Goal: Task Accomplishment & Management: Complete application form

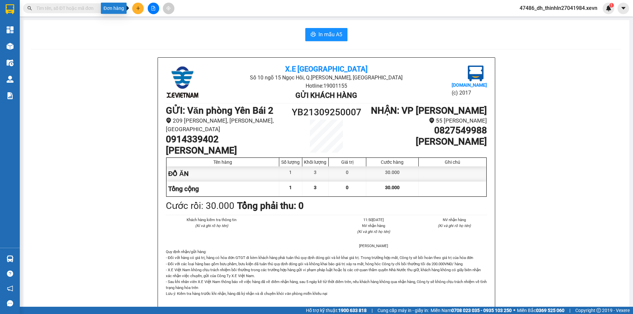
click at [138, 8] on icon "plus" at bounding box center [138, 8] width 4 height 0
click at [159, 25] on div "Tạo đơn hàng" at bounding box center [164, 24] width 29 height 7
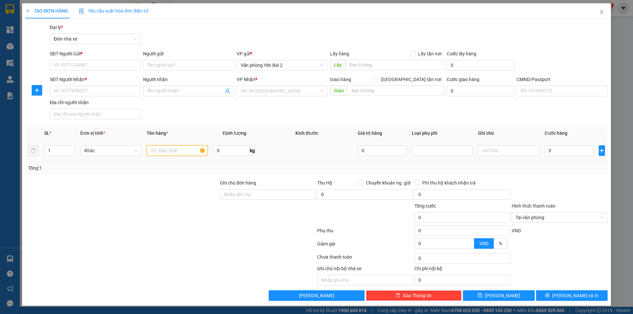
click at [179, 150] on input "text" at bounding box center [177, 150] width 61 height 11
click at [228, 152] on input "0" at bounding box center [231, 150] width 36 height 11
type input "19"
click at [176, 151] on input "text" at bounding box center [177, 150] width 61 height 11
type input "d"
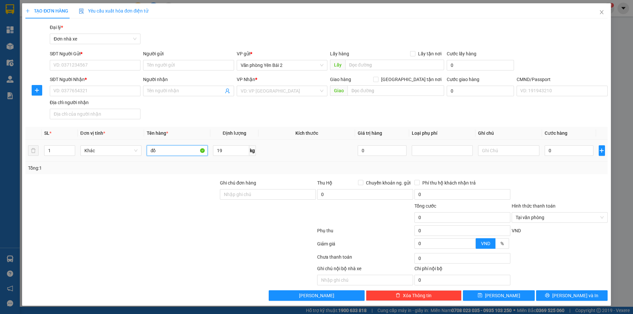
type input "đ"
type input "D"
type input "ĐỒ ĂN"
click at [555, 151] on input "0" at bounding box center [569, 150] width 49 height 11
type input "6"
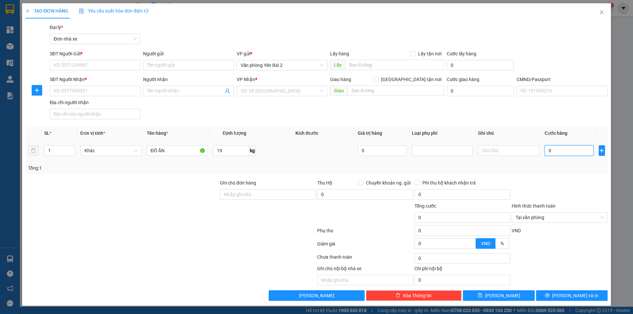
type input "6"
type input "65"
type input "650"
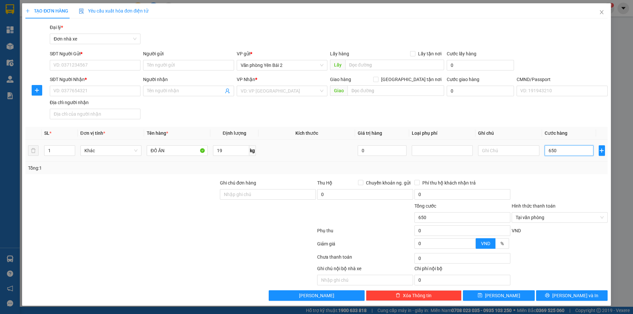
type input "6.500"
type input "65.000"
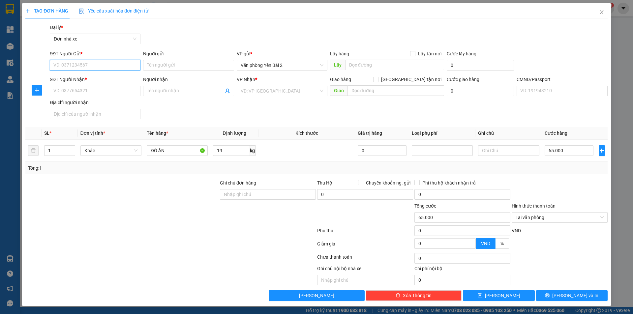
click at [98, 65] on input "SĐT Người Gửi *" at bounding box center [95, 65] width 91 height 11
type input "0848350851"
click at [174, 64] on input "Người gửi" at bounding box center [188, 65] width 91 height 11
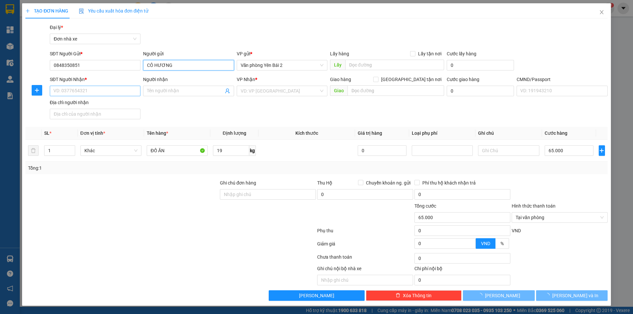
type input "CÔ HƯƠNG"
click at [100, 92] on input "SĐT Người Nhận *" at bounding box center [95, 91] width 91 height 11
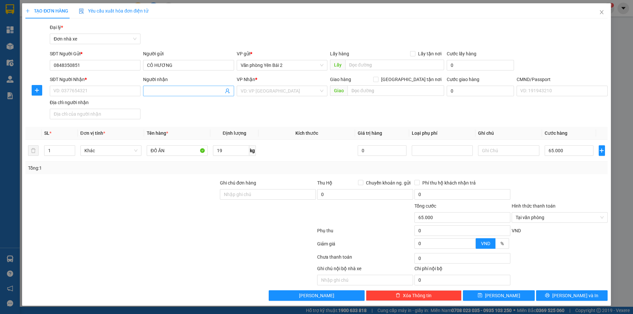
click at [182, 87] on span at bounding box center [188, 91] width 91 height 11
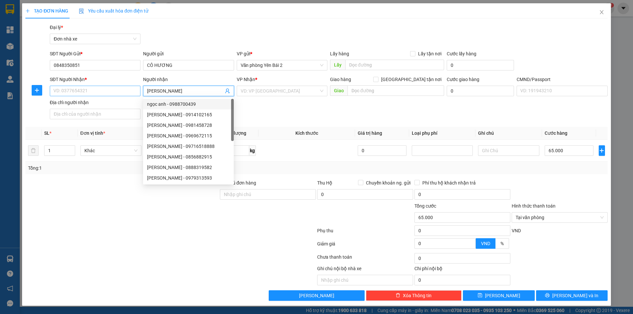
type input "[PERSON_NAME]"
click at [105, 92] on input "SĐT Người Nhận *" at bounding box center [95, 91] width 91 height 11
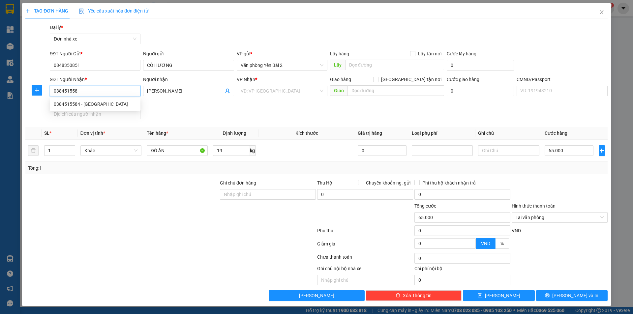
type input "0384515584"
click at [96, 106] on div "0384515584 - [GEOGRAPHIC_DATA]" at bounding box center [95, 104] width 83 height 7
type input "[PERSON_NAME]"
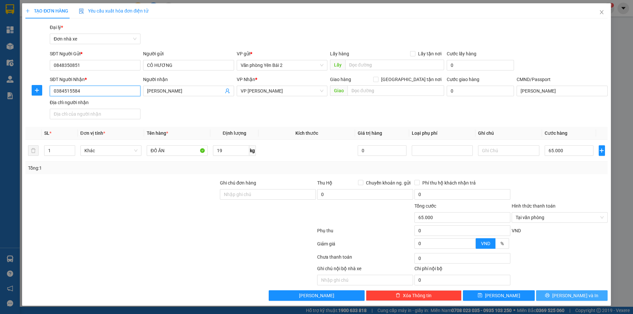
type input "0384515584"
click at [583, 295] on span "[PERSON_NAME] và In" at bounding box center [575, 295] width 46 height 7
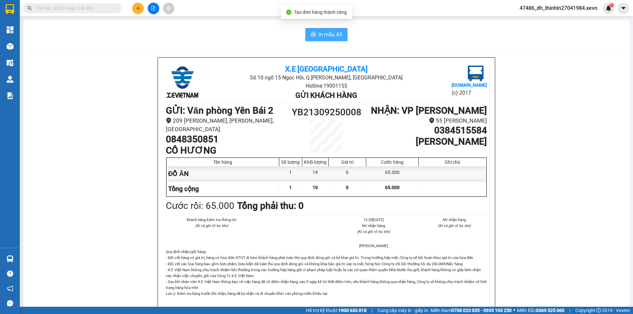
click at [331, 32] on span "In mẫu A5" at bounding box center [331, 34] width 24 height 8
